Goal: Use online tool/utility

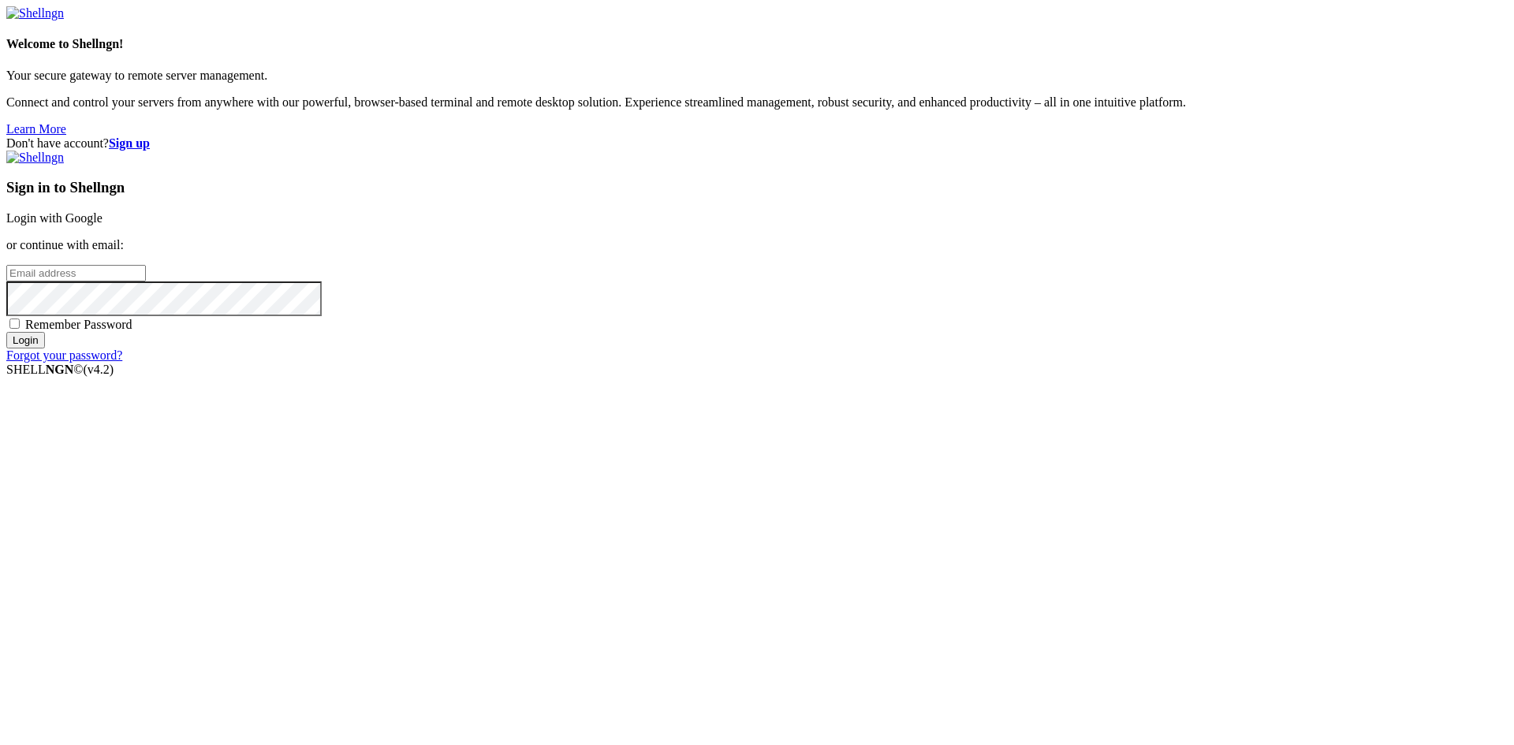
type input "[PERSON_NAME][EMAIL_ADDRESS][DOMAIN_NAME]"
click at [45, 349] on input "Login" at bounding box center [25, 340] width 39 height 17
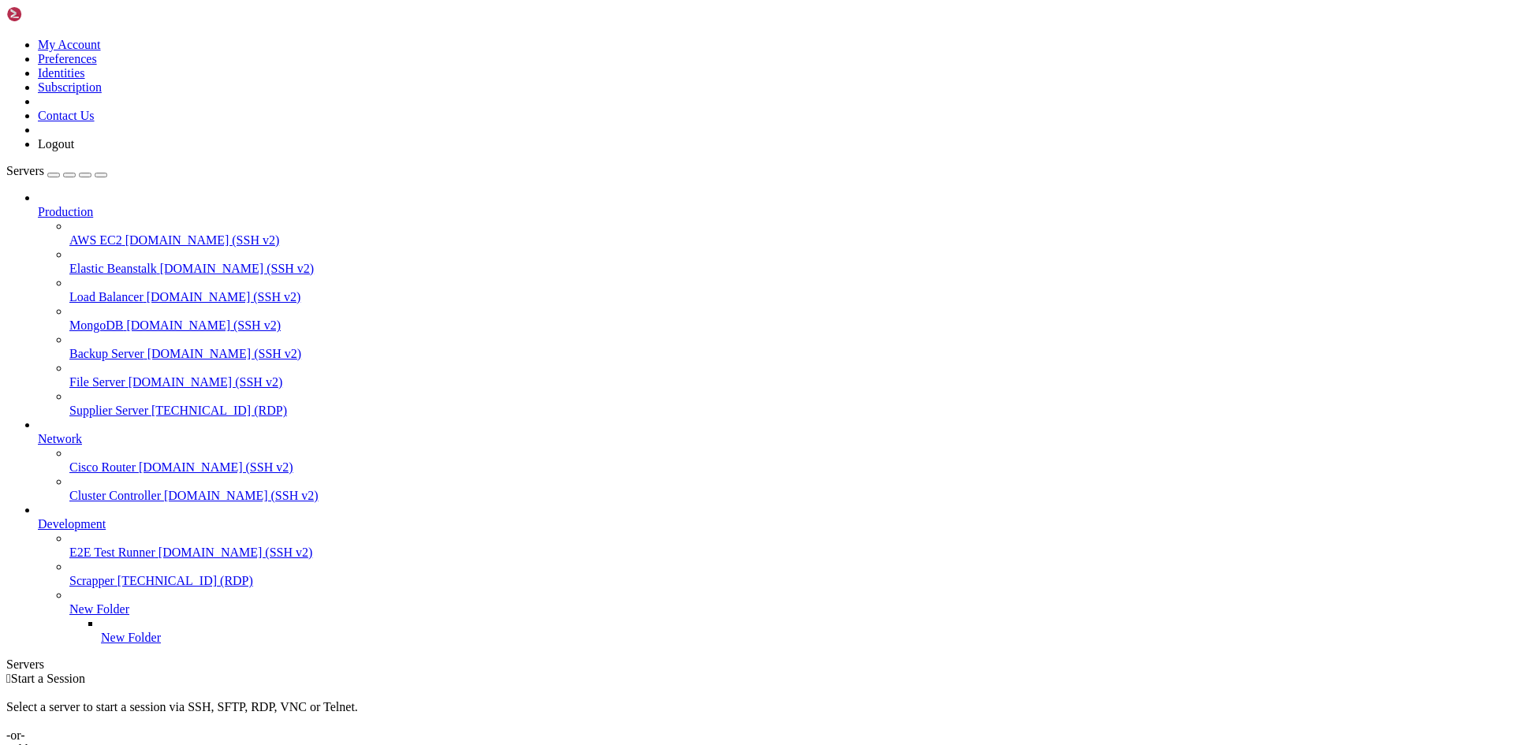
click at [101, 404] on span "Supplier Server" at bounding box center [108, 410] width 79 height 13
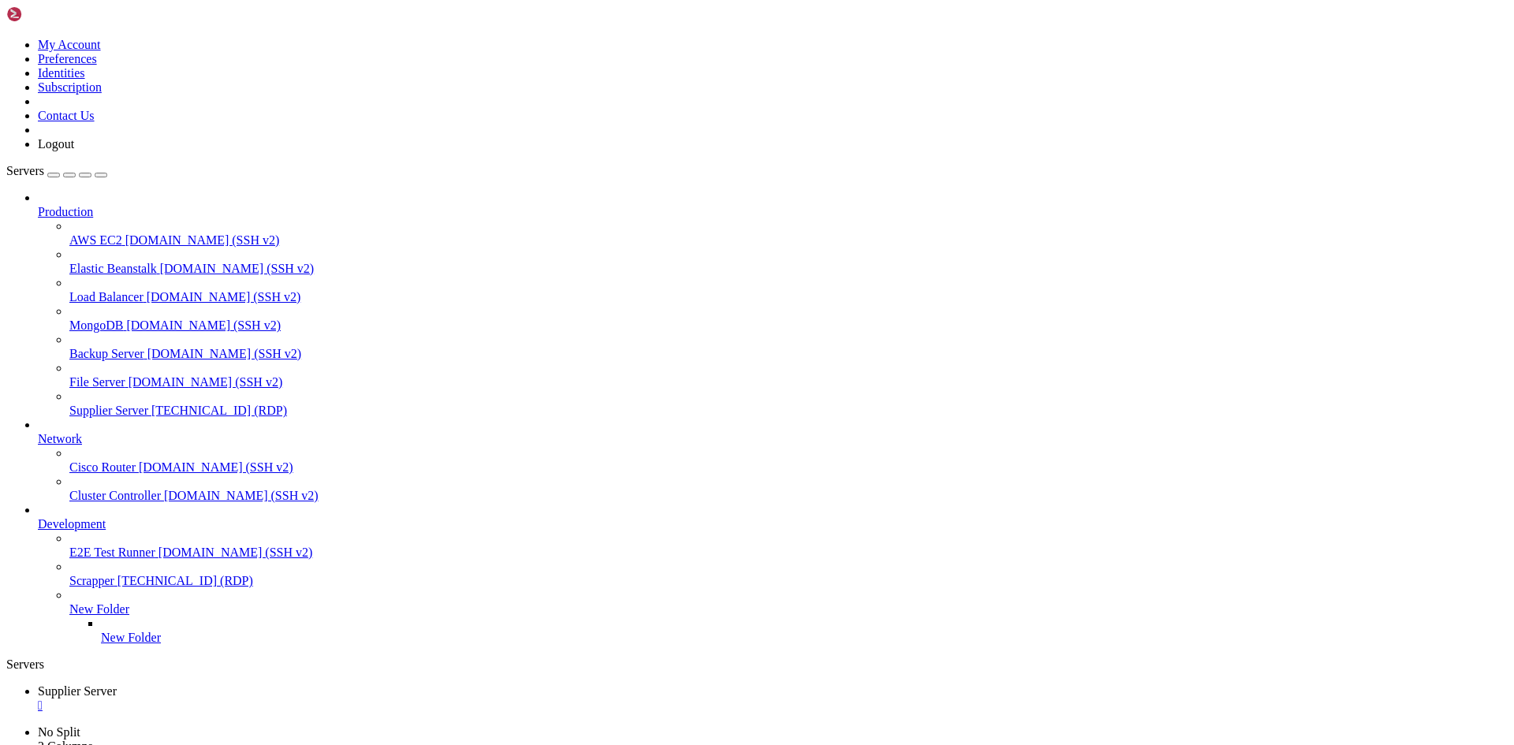
drag, startPoint x: 491, startPoint y: 1254, endPoint x: 401, endPoint y: 1250, distance: 90.8
